Goal: Transaction & Acquisition: Purchase product/service

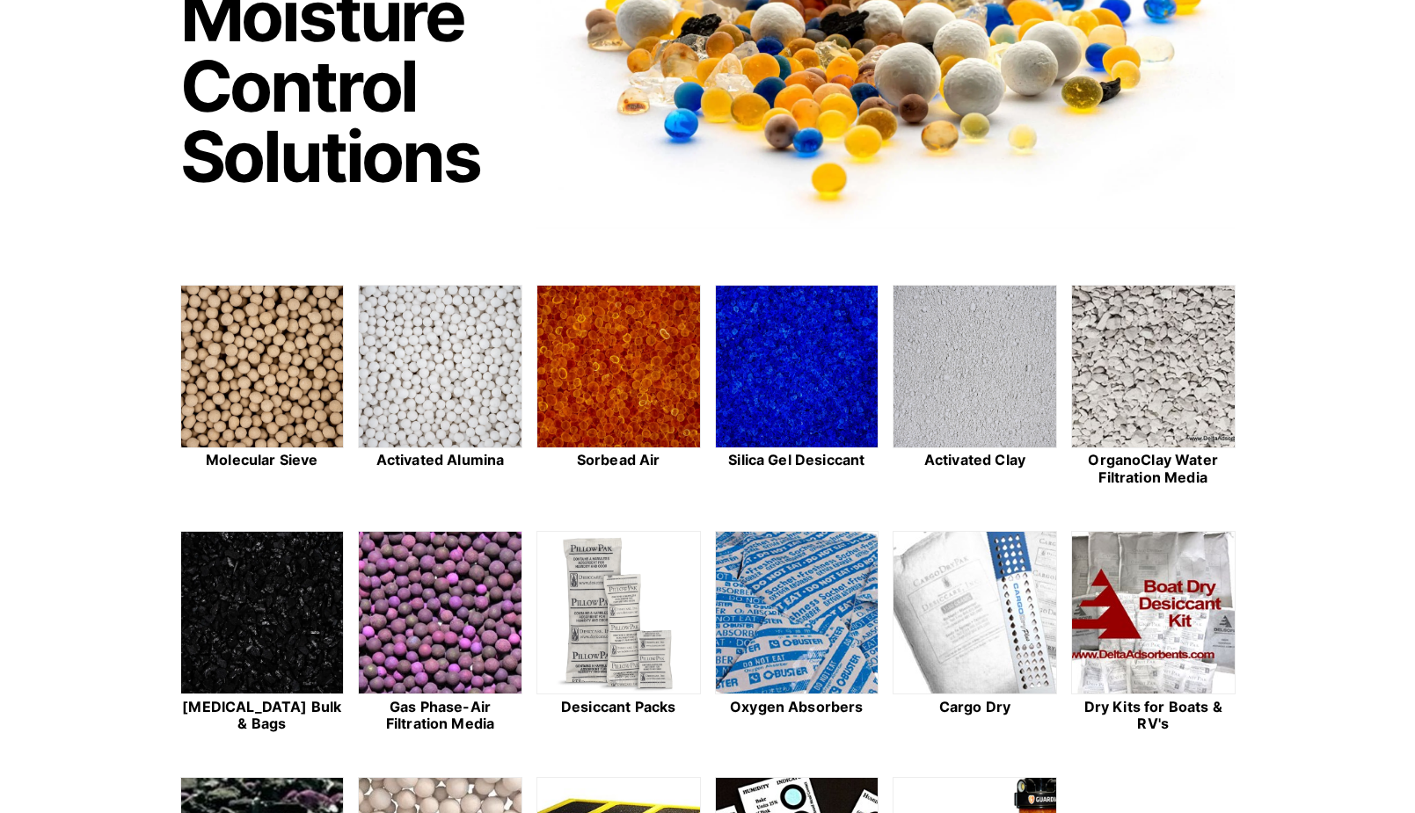
scroll to position [264, 0]
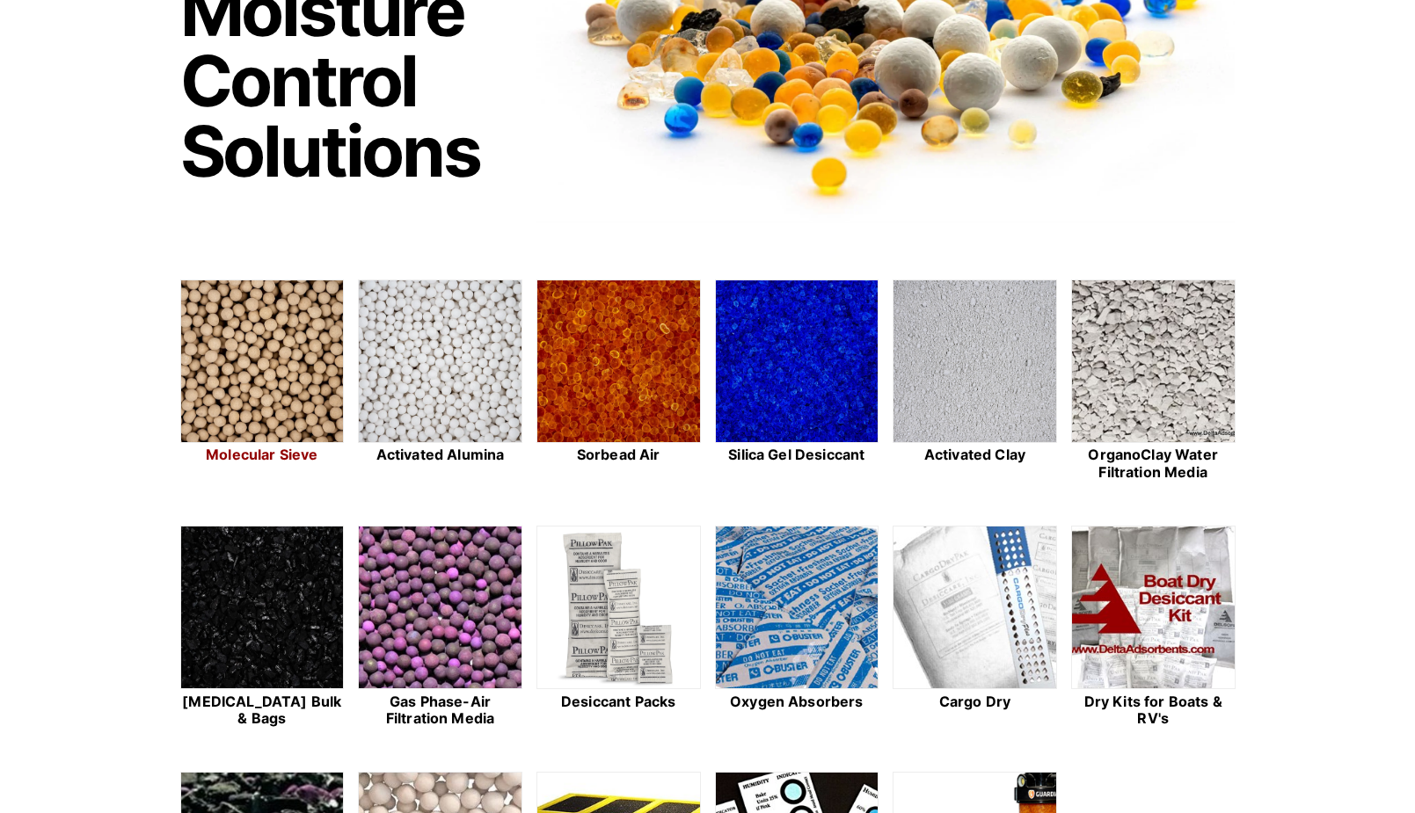
click at [236, 317] on img at bounding box center [262, 363] width 163 height 164
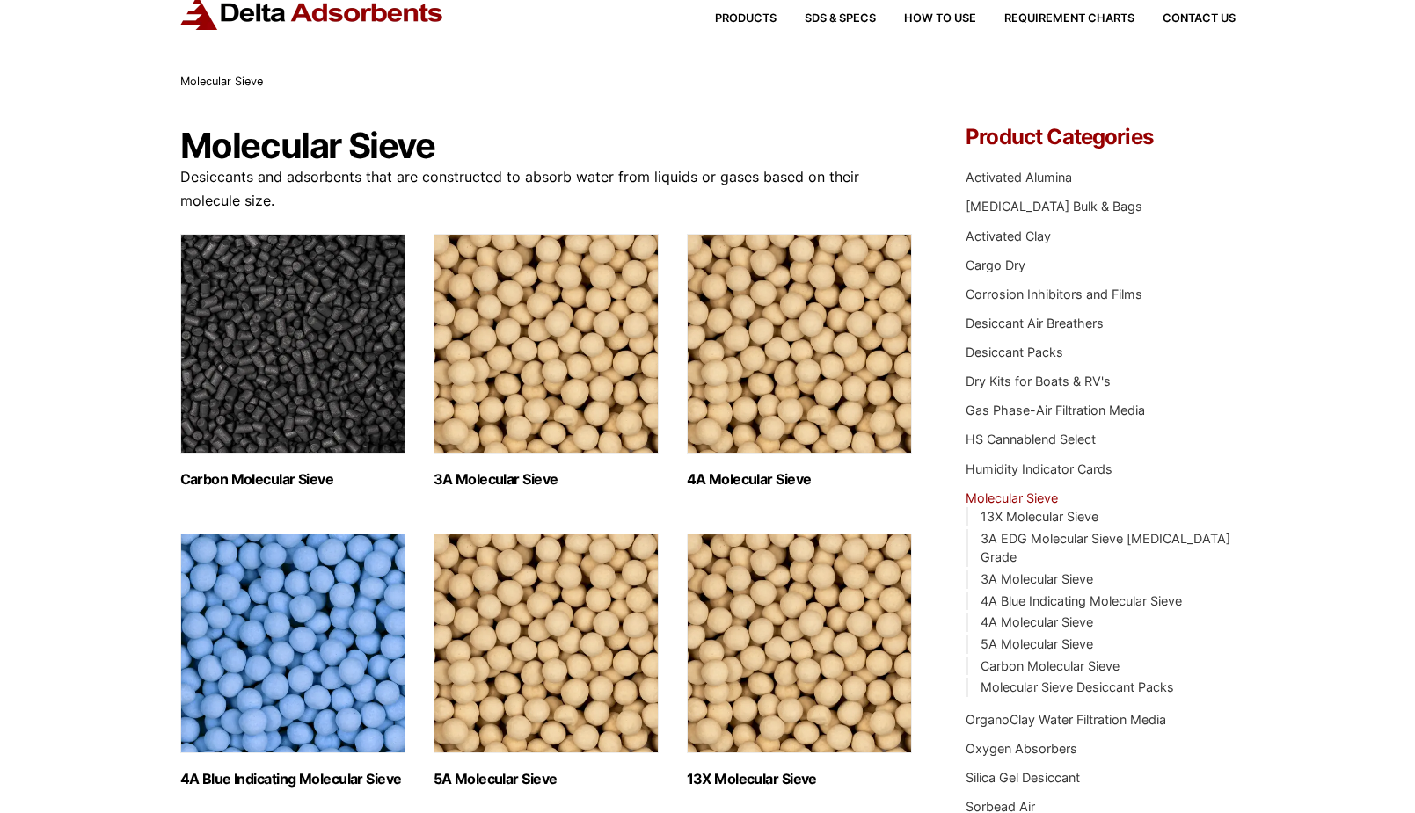
scroll to position [88, 0]
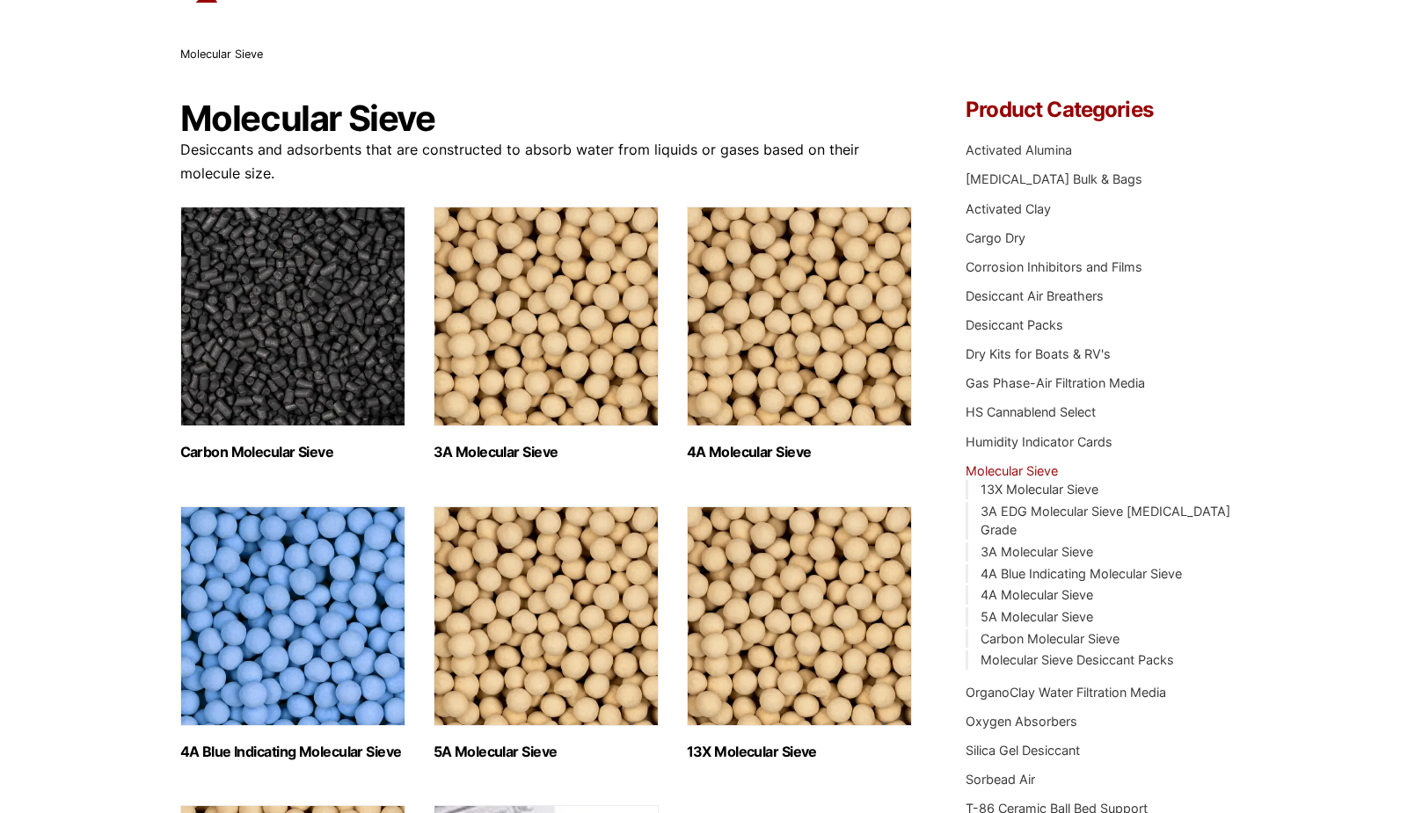
click at [785, 339] on img "Visit product category 4A Molecular Sieve" at bounding box center [799, 317] width 225 height 220
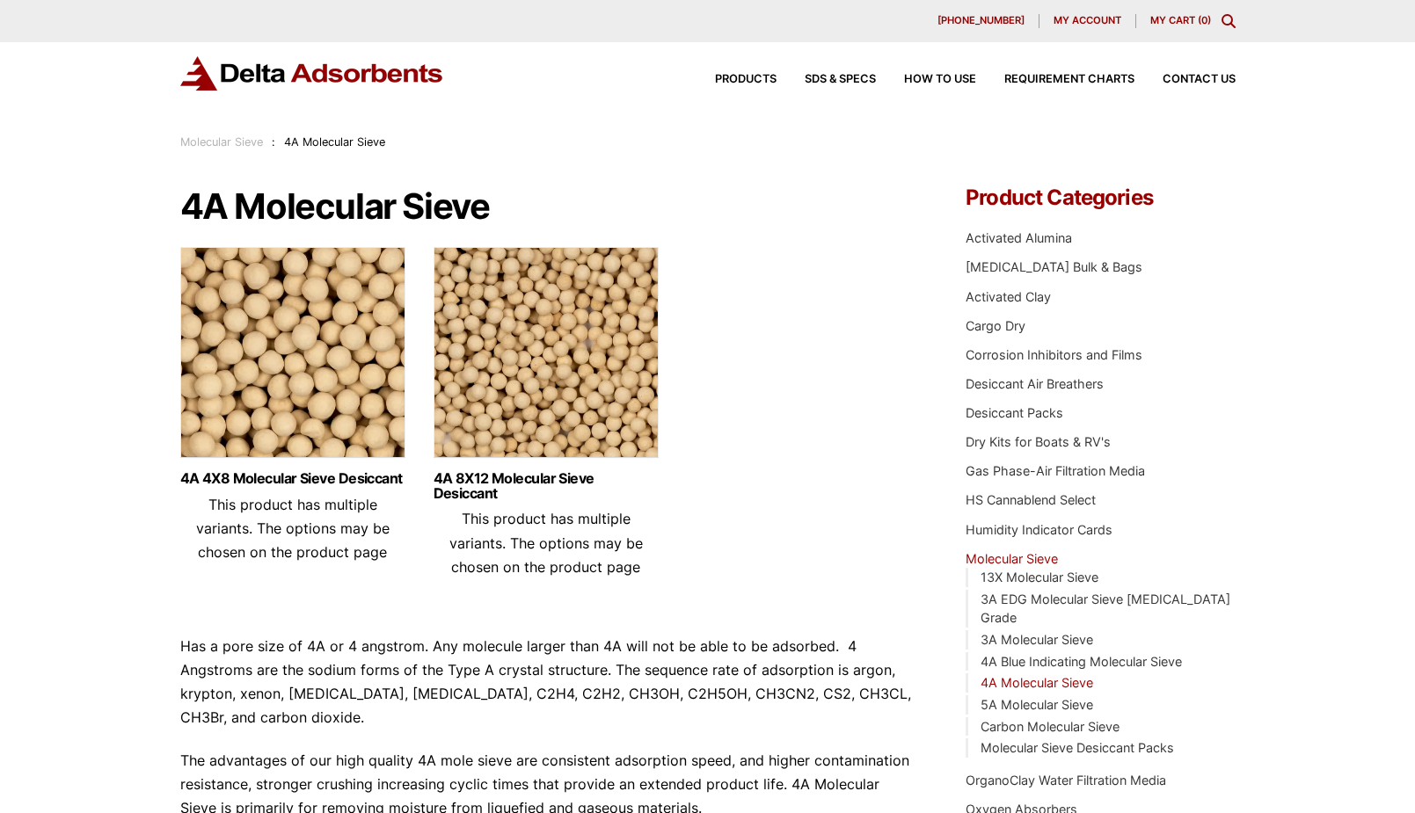
click at [262, 403] on img at bounding box center [292, 357] width 225 height 220
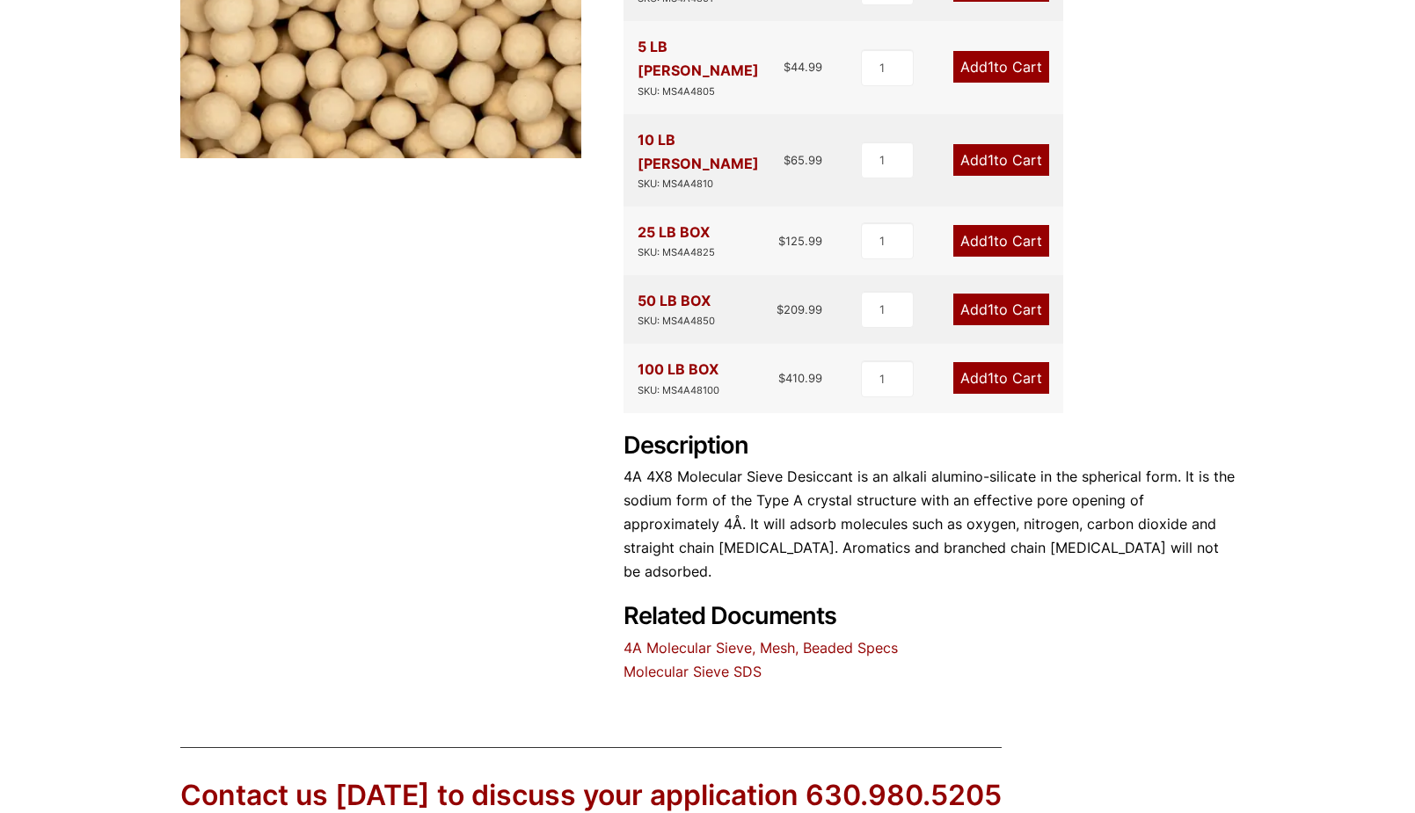
scroll to position [462, 0]
